Goal: Find specific page/section: Find specific page/section

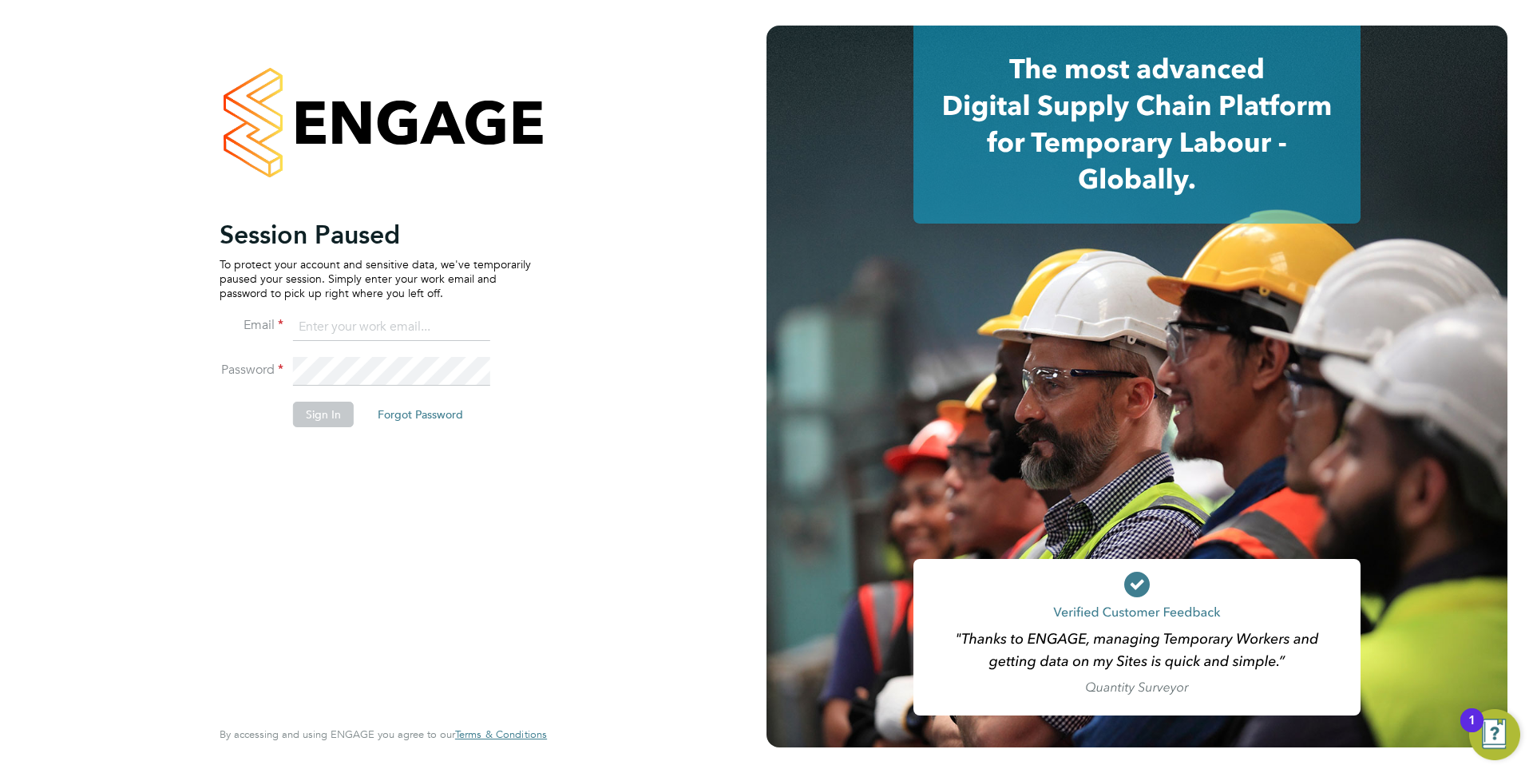
click at [343, 344] on li "Email" at bounding box center [375, 335] width 311 height 45
click at [350, 336] on input at bounding box center [391, 327] width 197 height 29
type input "anthony.perrin@evolve-talent.co.uk"
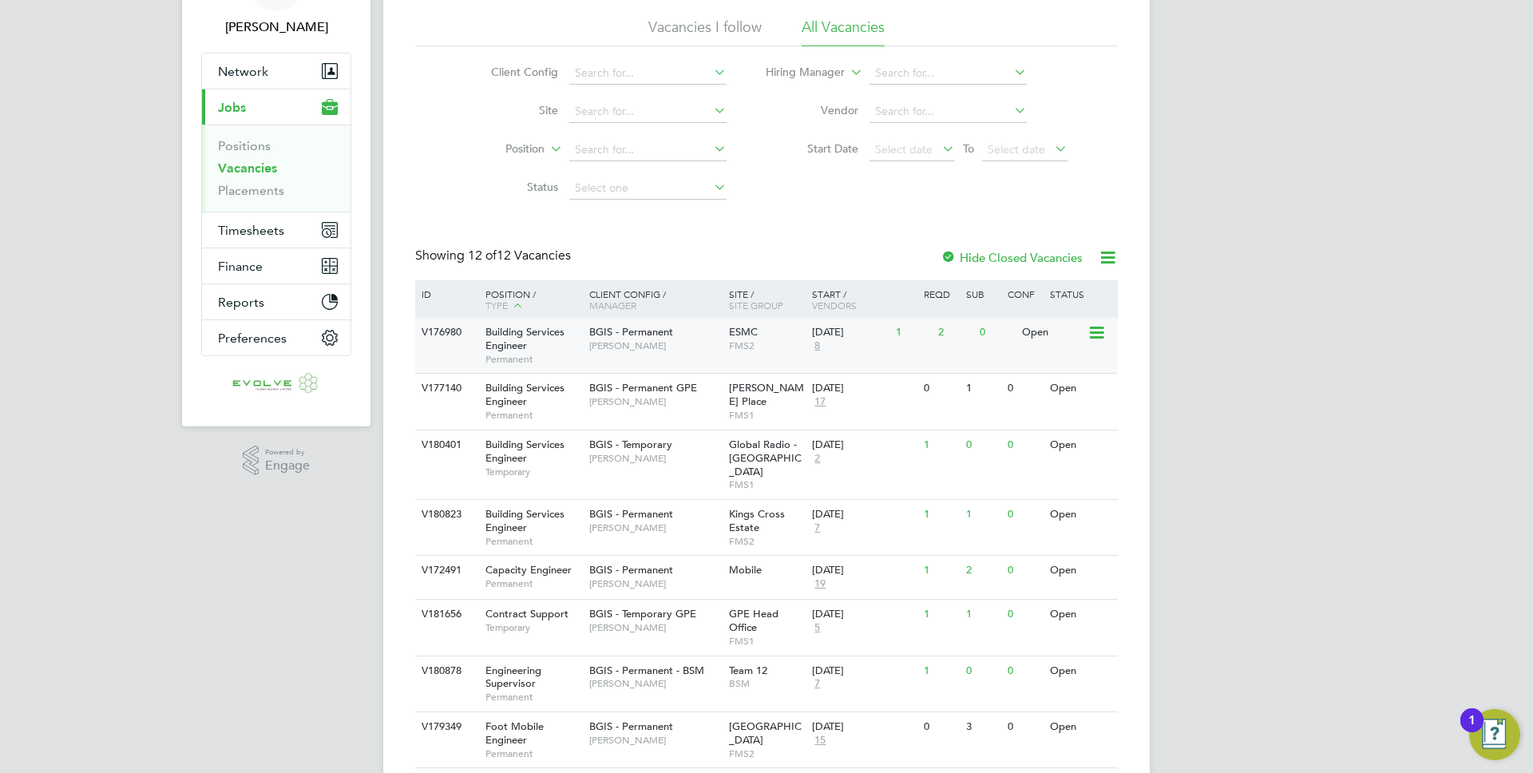
scroll to position [147, 0]
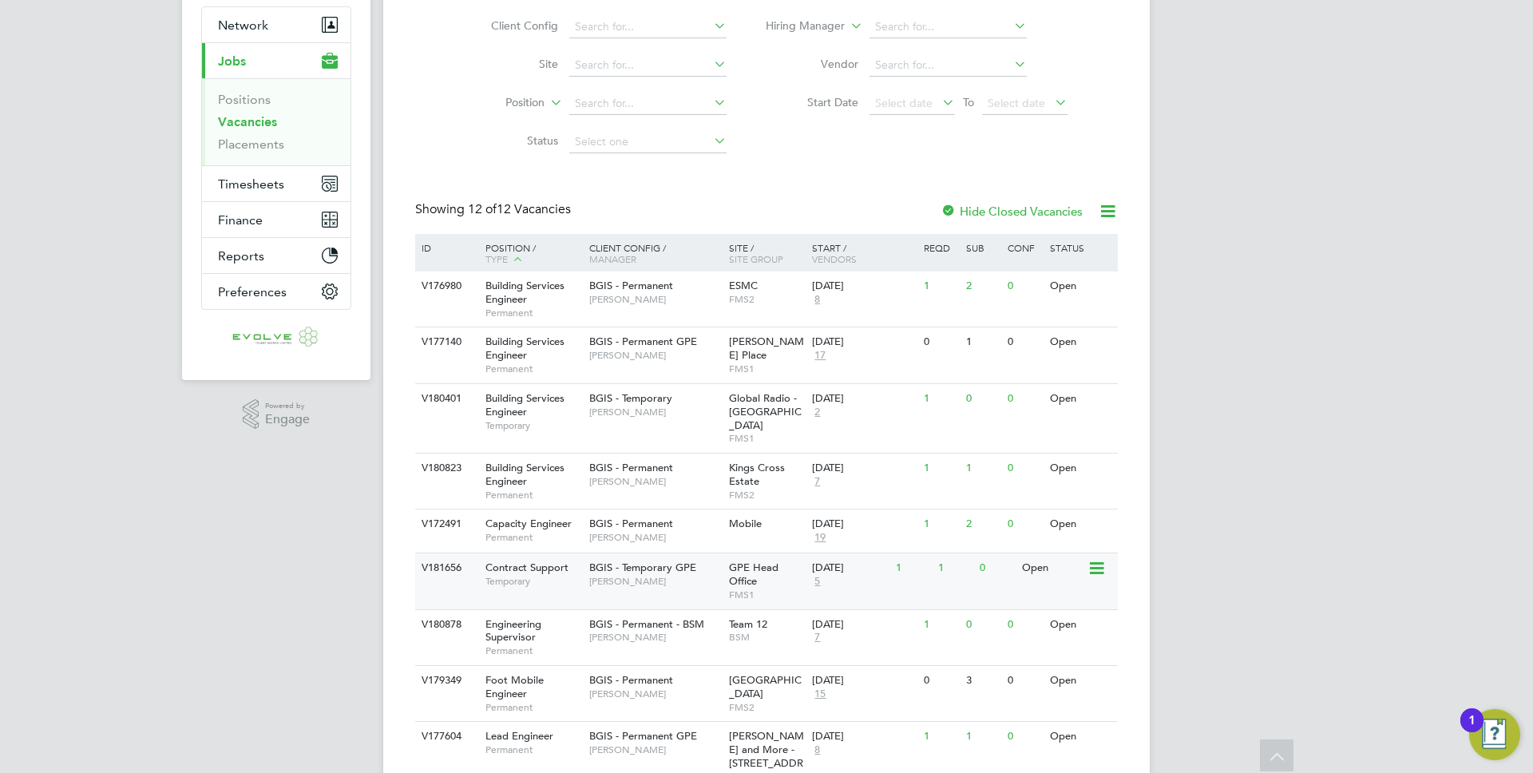
click at [559, 561] on span "Contract Support" at bounding box center [527, 568] width 83 height 14
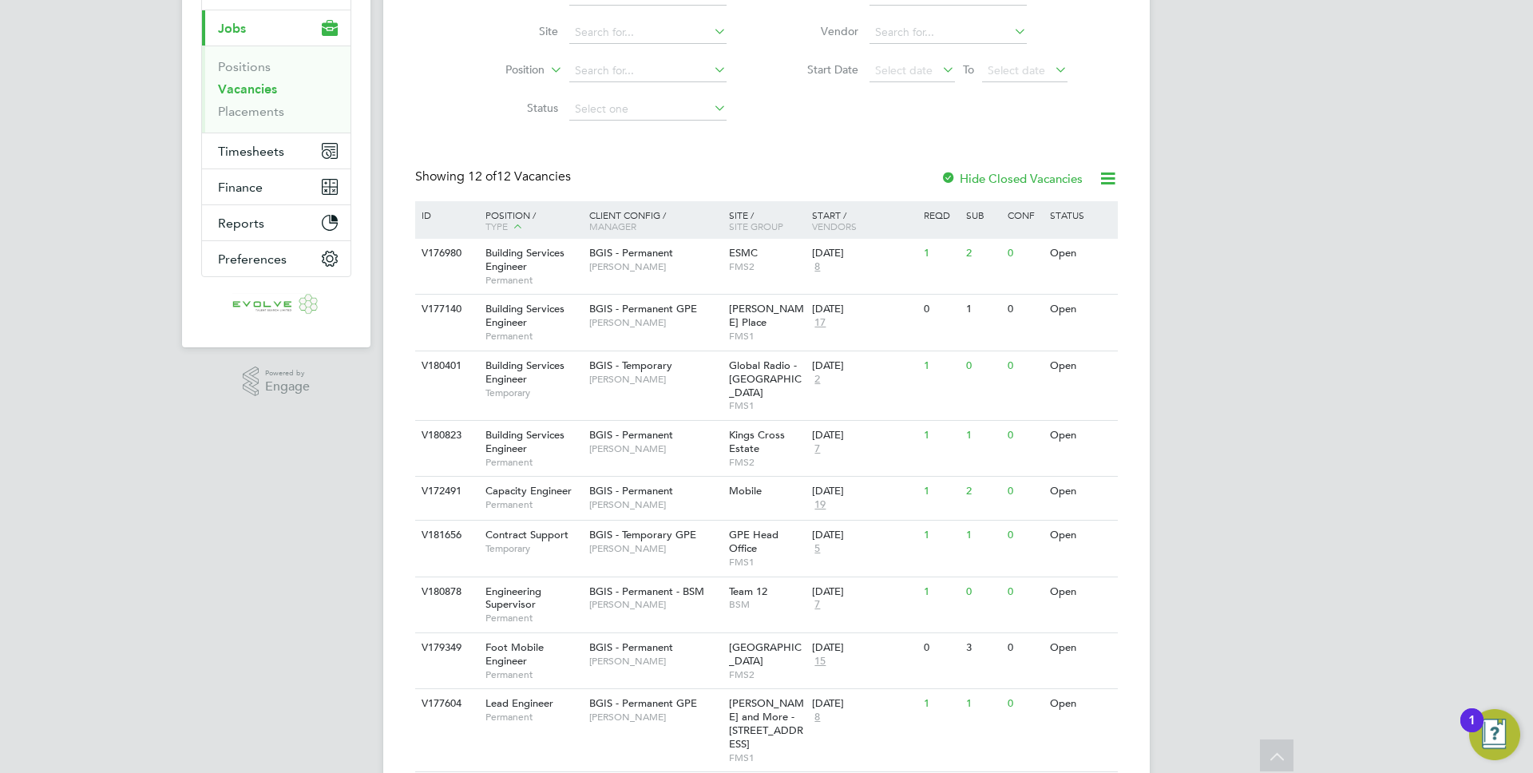
scroll to position [177, 0]
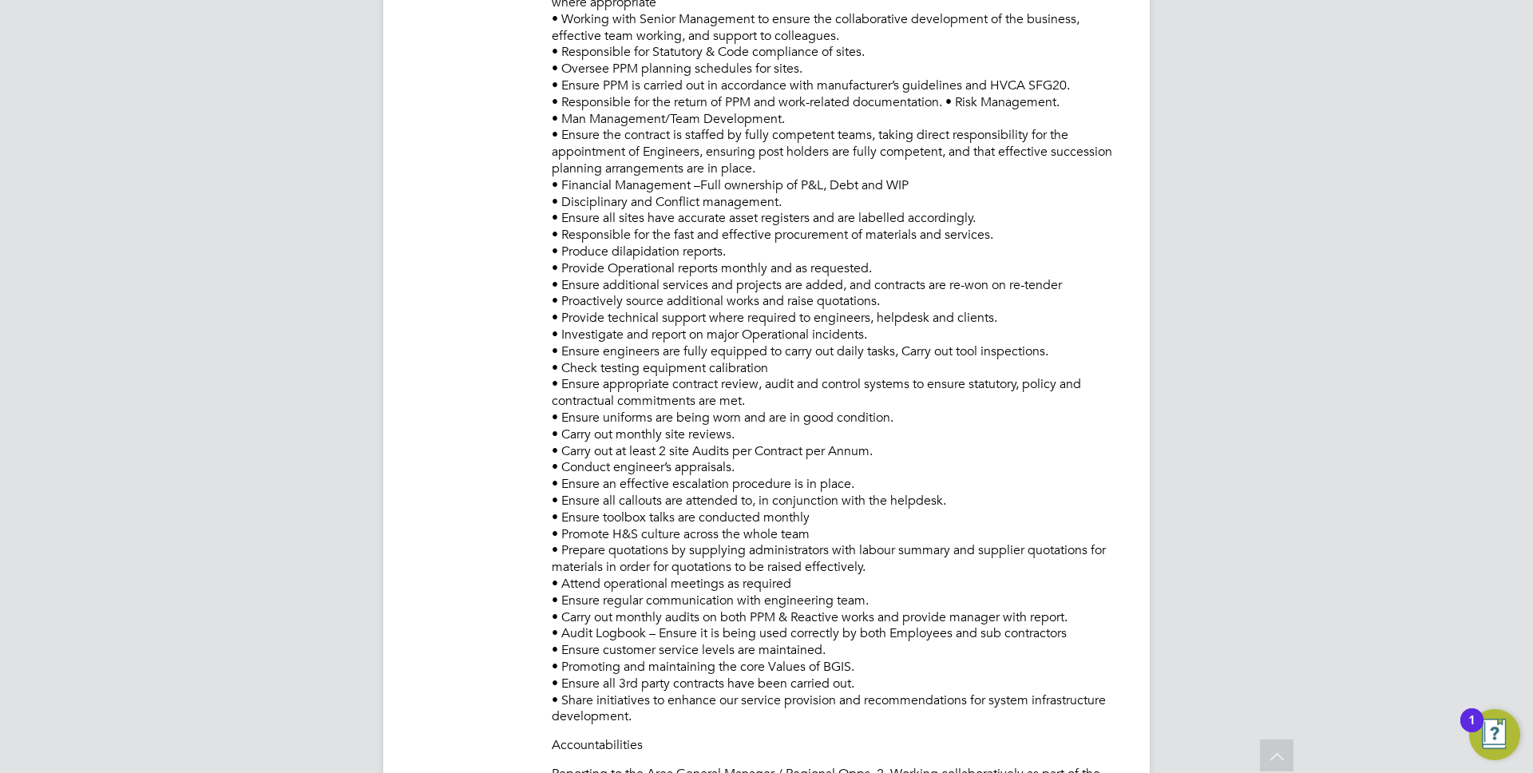
scroll to position [945, 0]
